Goal: Navigation & Orientation: Understand site structure

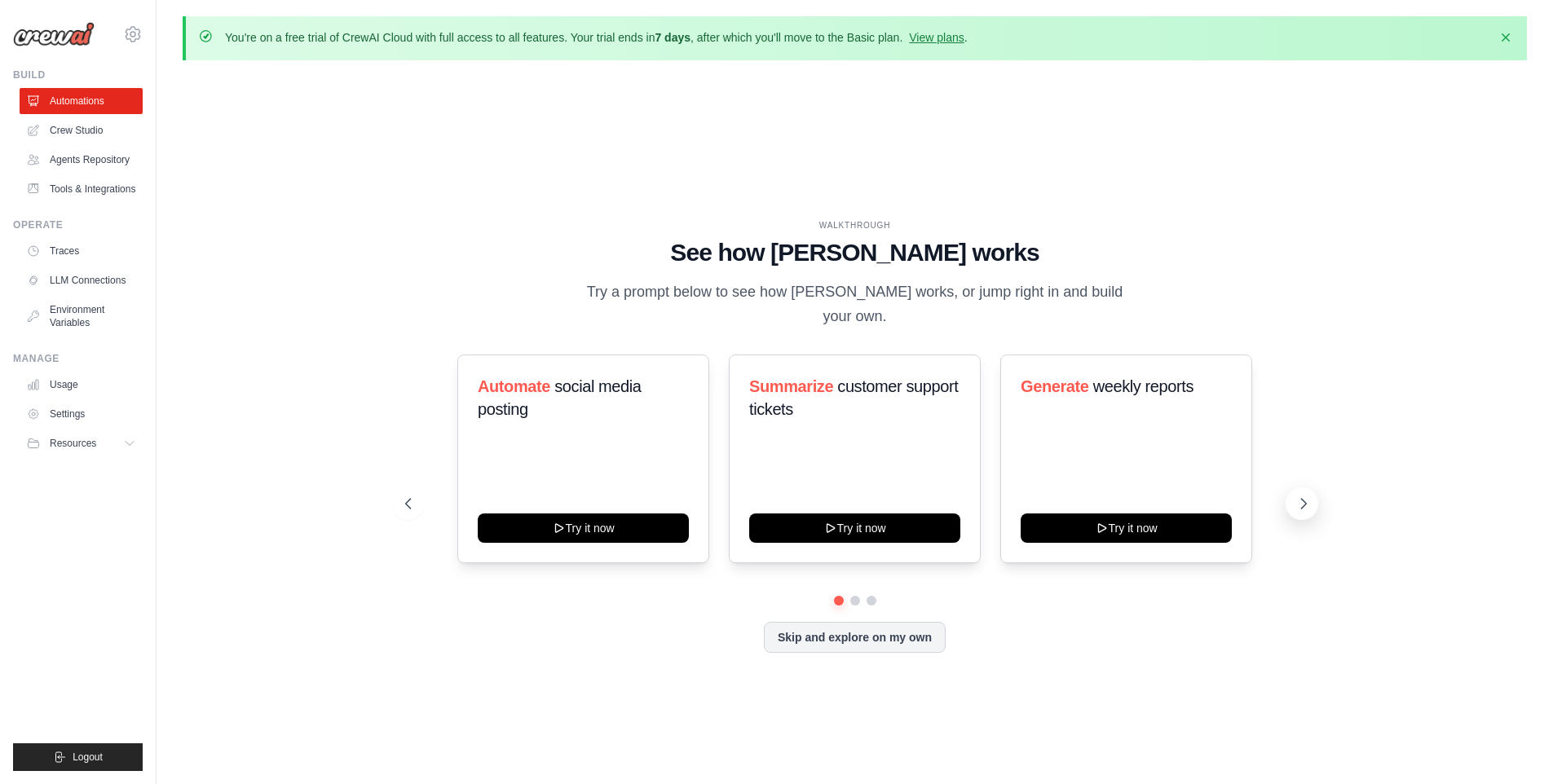
click at [1309, 499] on icon at bounding box center [1303, 503] width 17 height 17
click at [101, 126] on link "Crew Studio" at bounding box center [82, 130] width 123 height 26
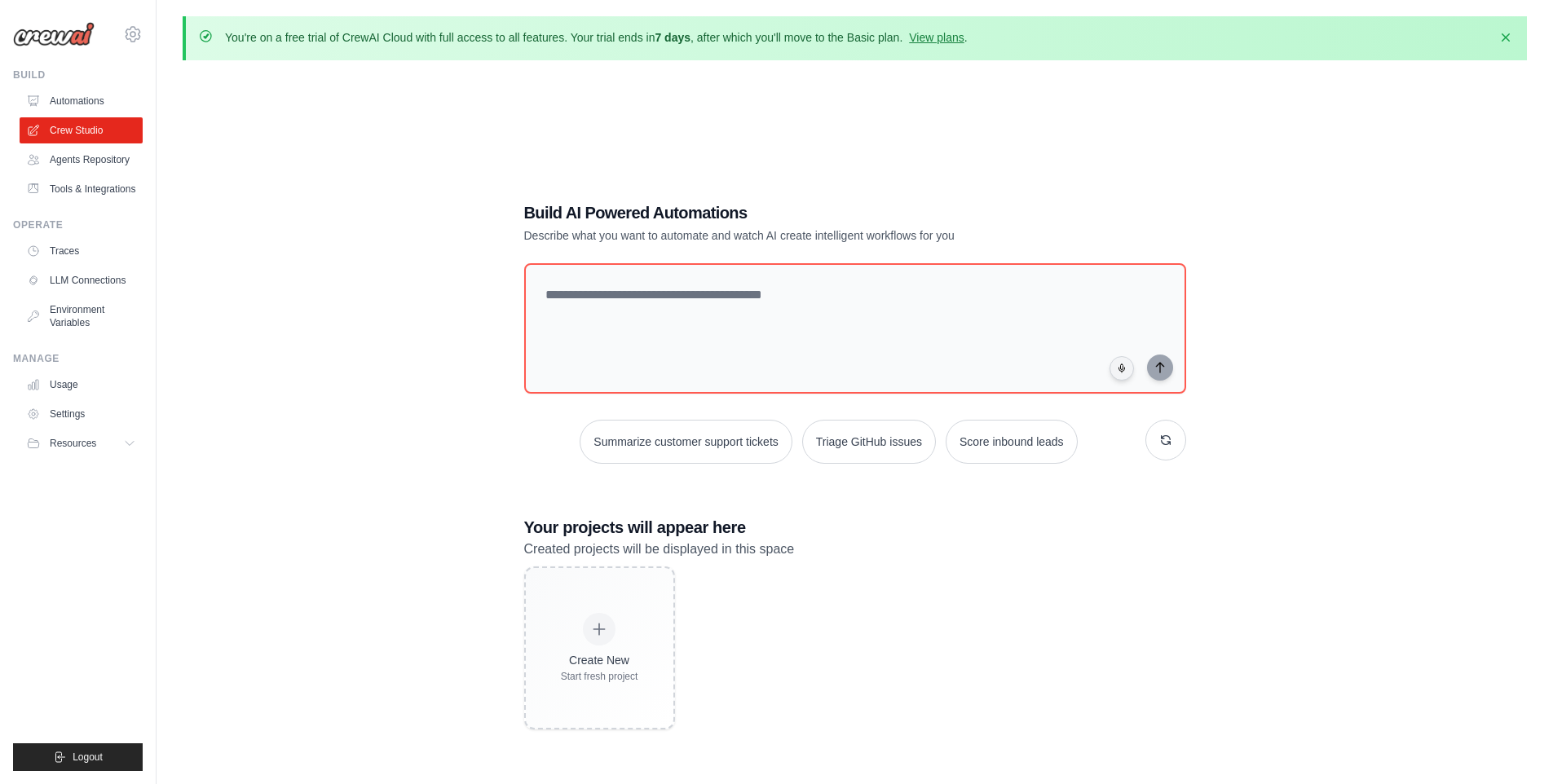
click at [326, 348] on div "Build AI Powered Automations Describe what you want to automate and watch AI cr…" at bounding box center [854, 464] width 1345 height 784
click at [691, 317] on textarea at bounding box center [854, 328] width 669 height 132
click at [96, 155] on link "Agents Repository" at bounding box center [82, 160] width 123 height 26
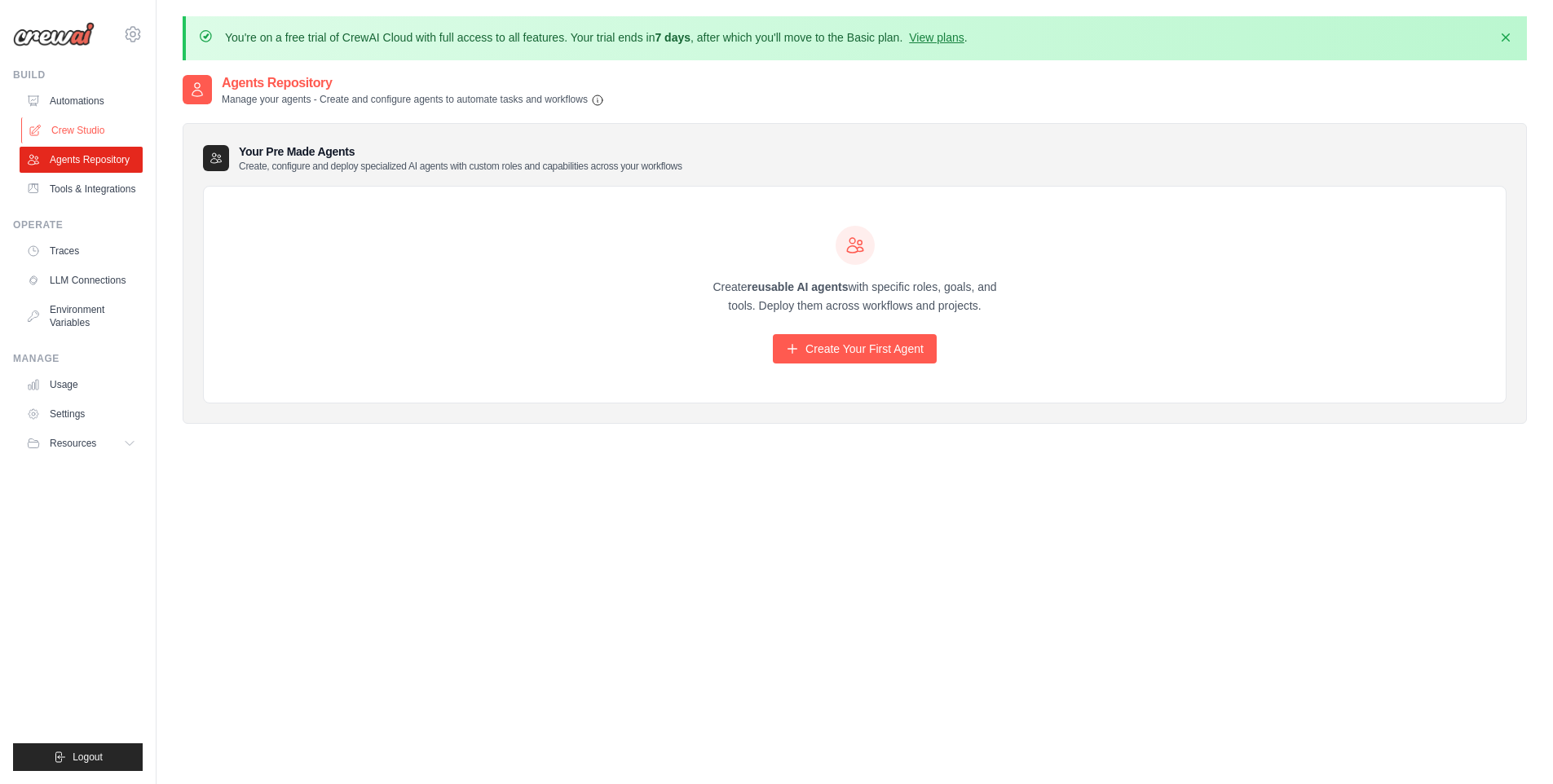
click at [104, 122] on link "Crew Studio" at bounding box center [82, 130] width 123 height 26
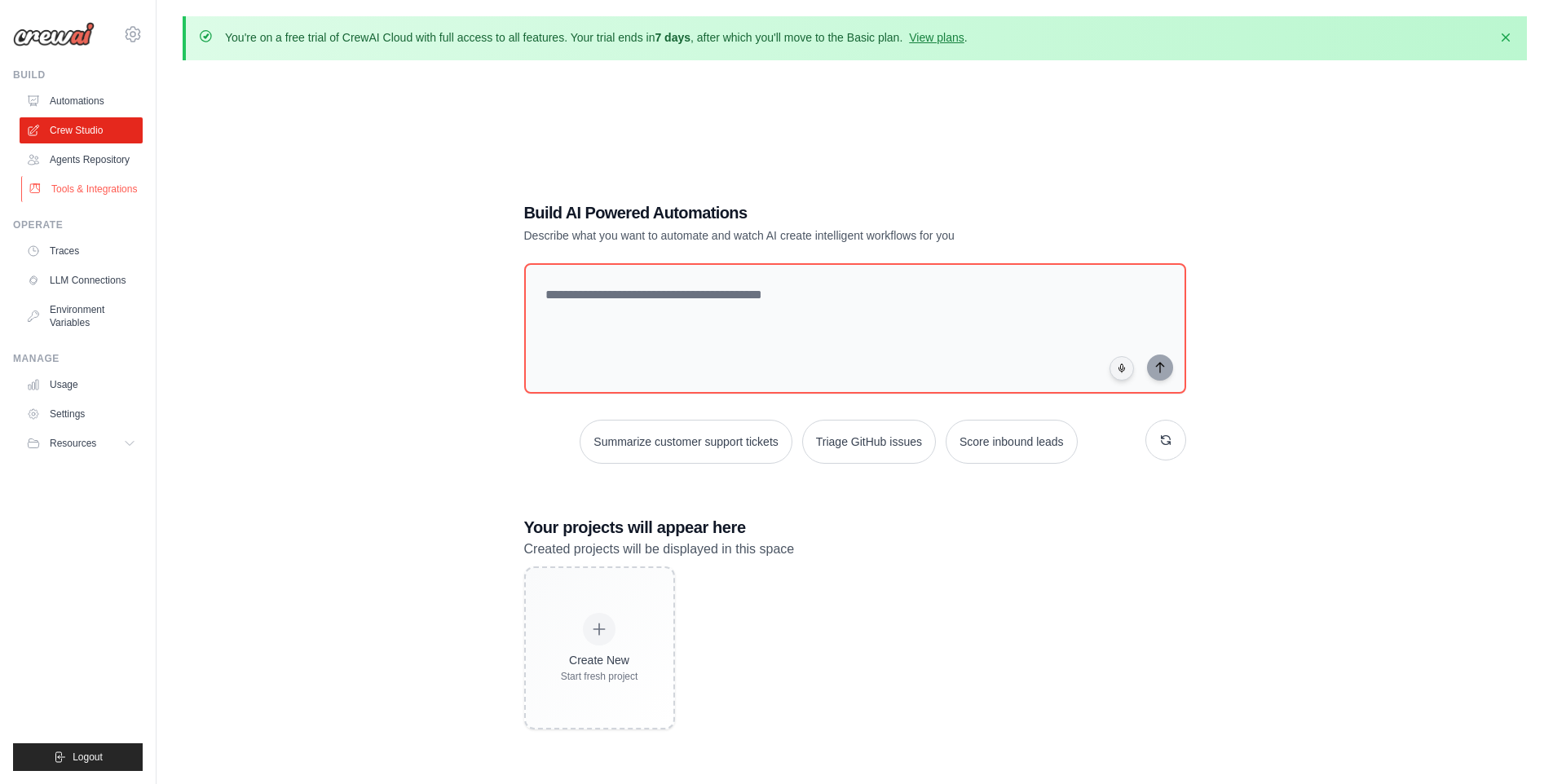
click at [92, 192] on link "Tools & Integrations" at bounding box center [82, 189] width 123 height 26
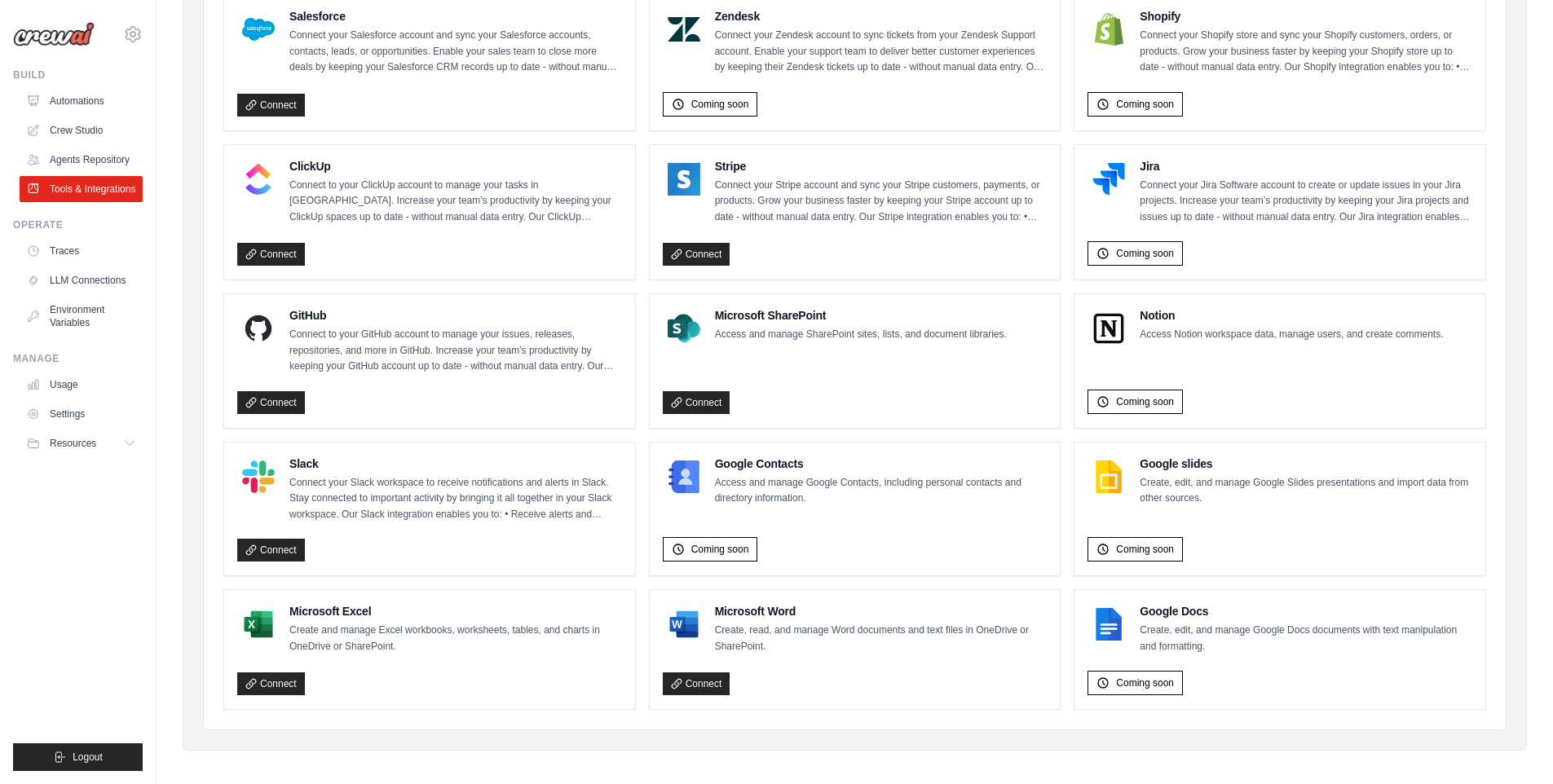
scroll to position [841, 0]
